Goal: Find contact information: Find contact information

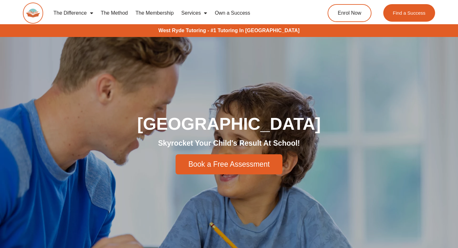
click at [195, 11] on link "Services" at bounding box center [194, 13] width 33 height 15
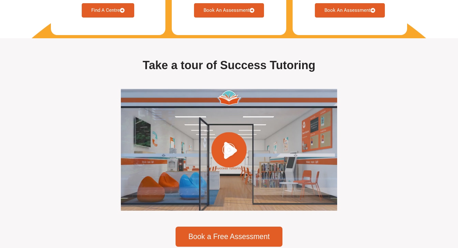
scroll to position [2020, 0]
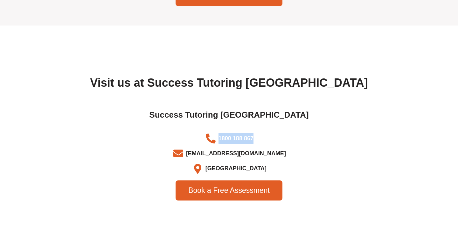
drag, startPoint x: 254, startPoint y: 127, endPoint x: 219, endPoint y: 127, distance: 35.0
click at [219, 133] on li "1800 188 867" at bounding box center [229, 139] width 350 height 13
copy span "1800 188 867"
click at [246, 148] on span "[EMAIL_ADDRESS][DOMAIN_NAME]" at bounding box center [236, 153] width 102 height 11
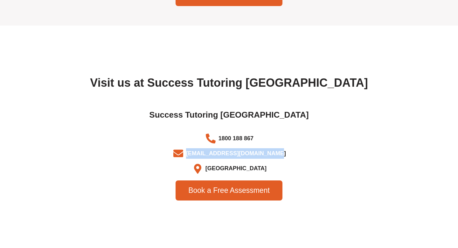
drag, startPoint x: 280, startPoint y: 144, endPoint x: 195, endPoint y: 144, distance: 84.3
click at [195, 148] on li "[EMAIL_ADDRESS][DOMAIN_NAME]" at bounding box center [229, 154] width 350 height 13
copy span "[EMAIL_ADDRESS][DOMAIN_NAME]"
click at [322, 91] on div "Visit us at Success Tutoring [GEOGRAPHIC_DATA] Success Tutoring [GEOGRAPHIC_DAT…" at bounding box center [229, 139] width 363 height 134
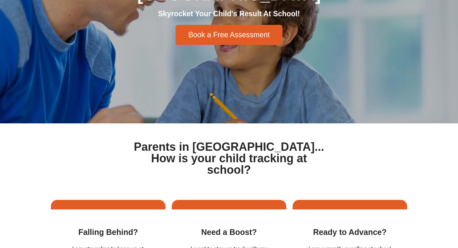
scroll to position [0, 0]
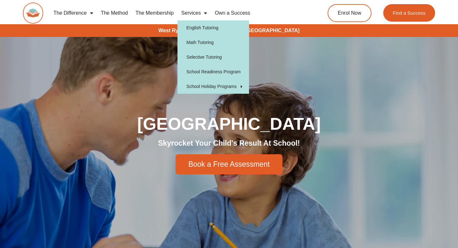
click at [199, 12] on link "Services" at bounding box center [194, 13] width 33 height 15
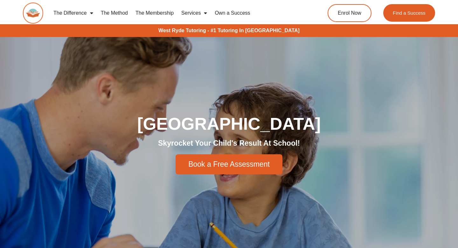
click at [199, 12] on link "Services" at bounding box center [194, 13] width 33 height 15
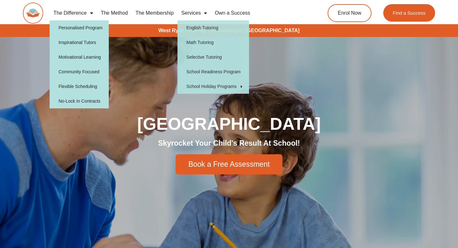
click at [94, 15] on link "The Difference" at bounding box center [73, 13] width 47 height 15
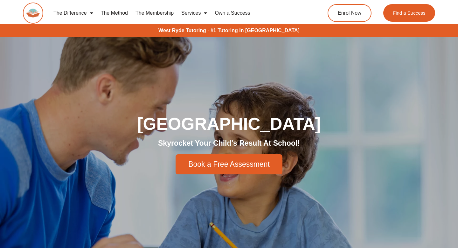
click at [94, 15] on link "The Difference" at bounding box center [73, 13] width 47 height 15
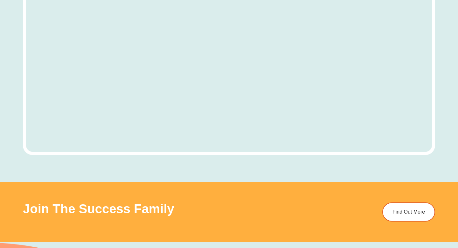
scroll to position [1965, 0]
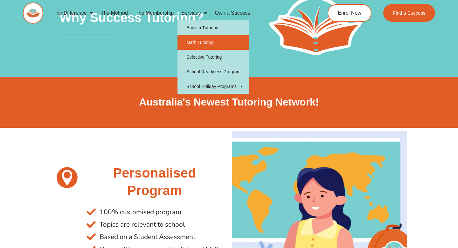
click at [202, 41] on link "Math Tutoring" at bounding box center [214, 42] width 72 height 15
